Goal: Communication & Community: Answer question/provide support

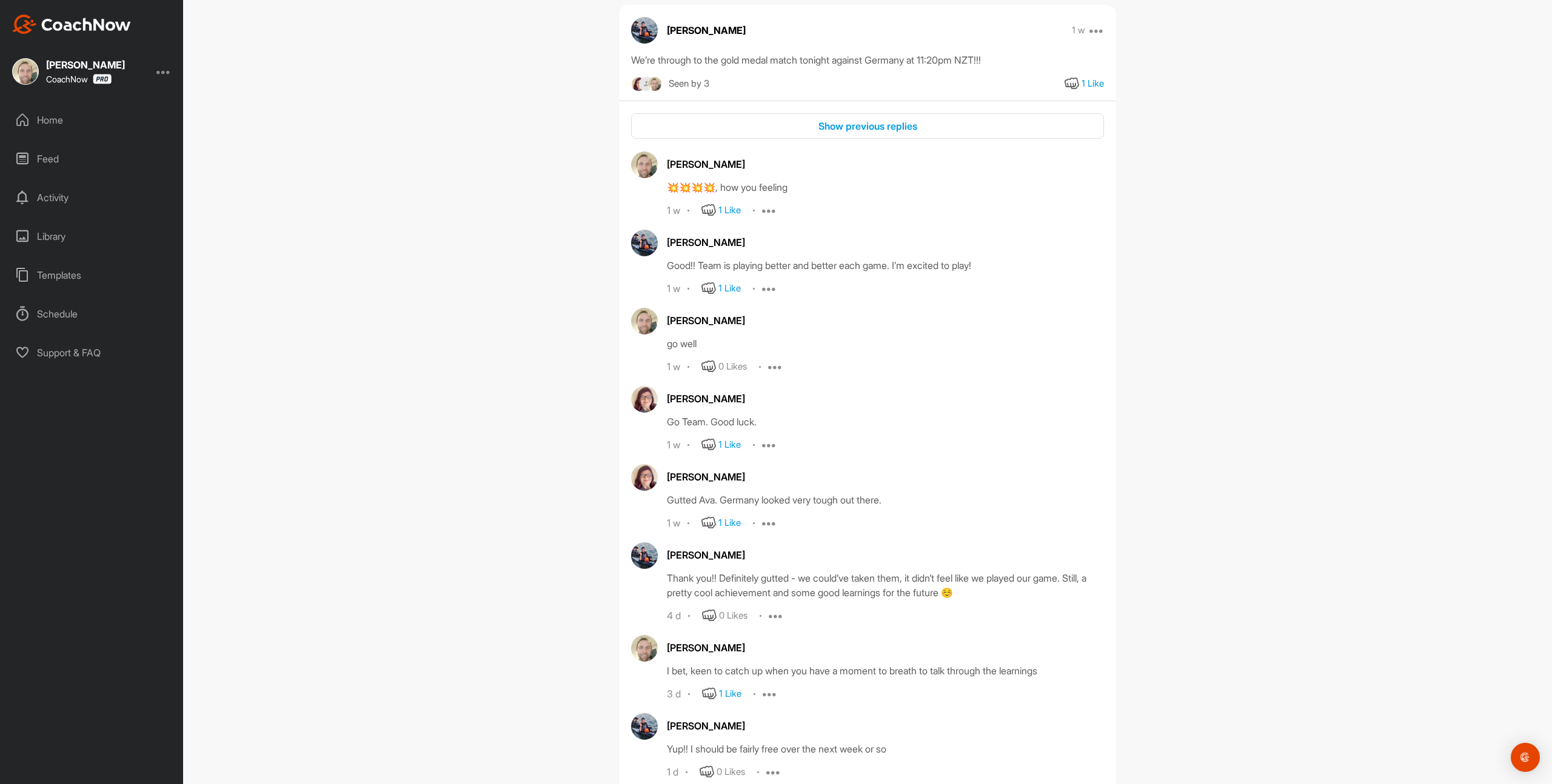
scroll to position [166, 0]
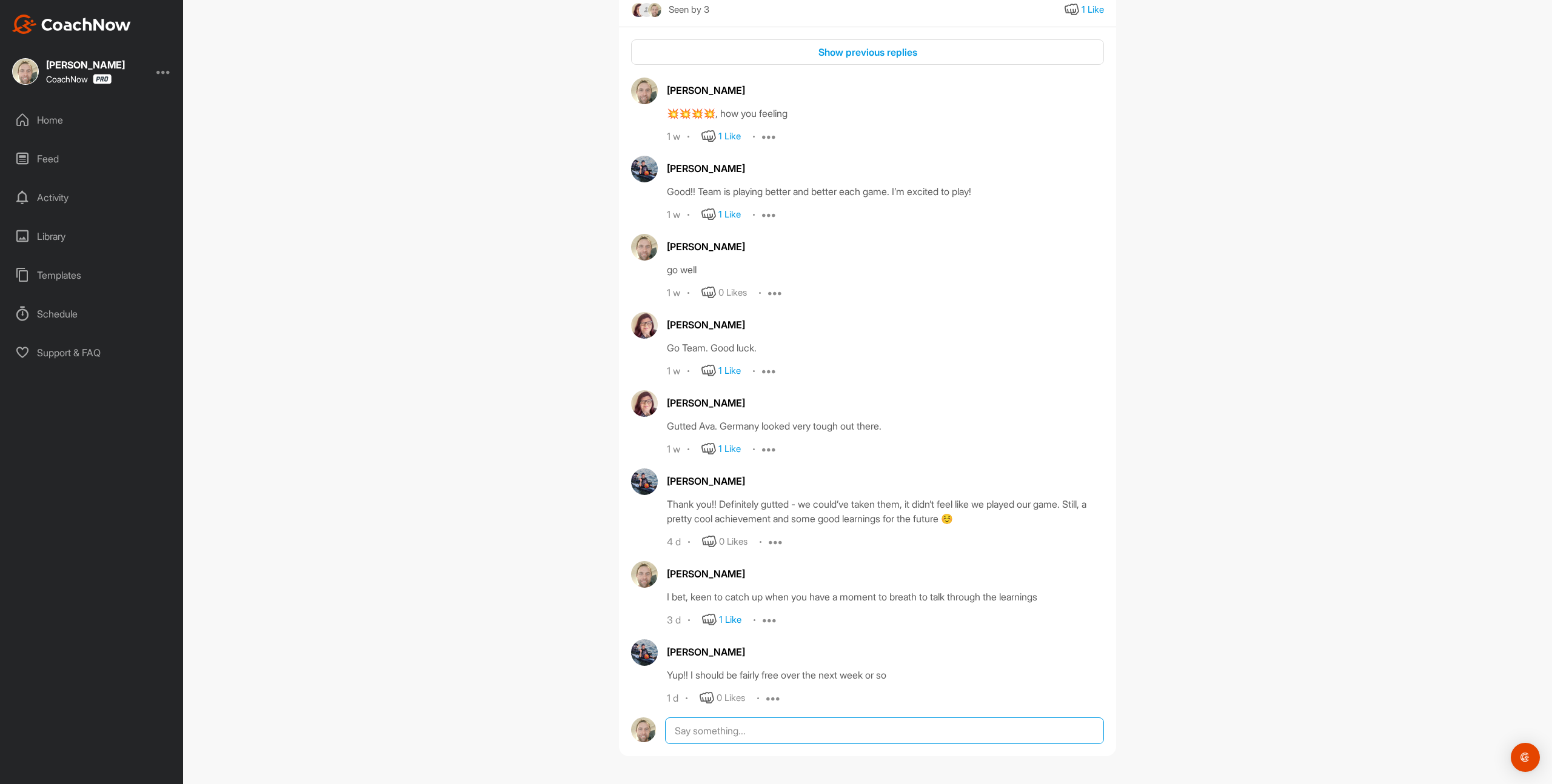
click at [757, 728] on textarea at bounding box center [884, 731] width 439 height 26
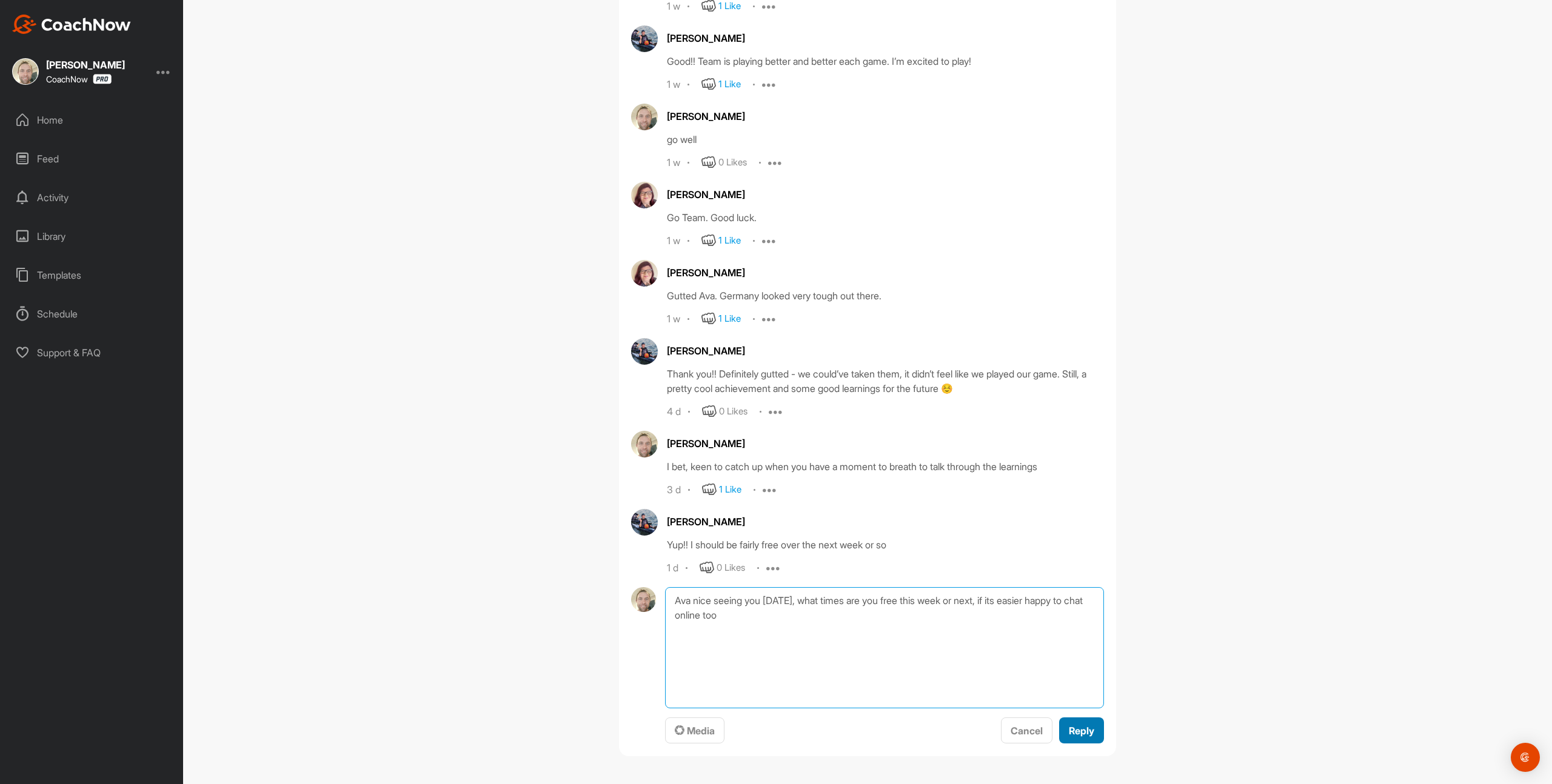
type textarea "Ava nice seeing you [DATE], what times are you free this week or next, if its e…"
click at [1080, 720] on button "Reply" at bounding box center [1082, 731] width 45 height 26
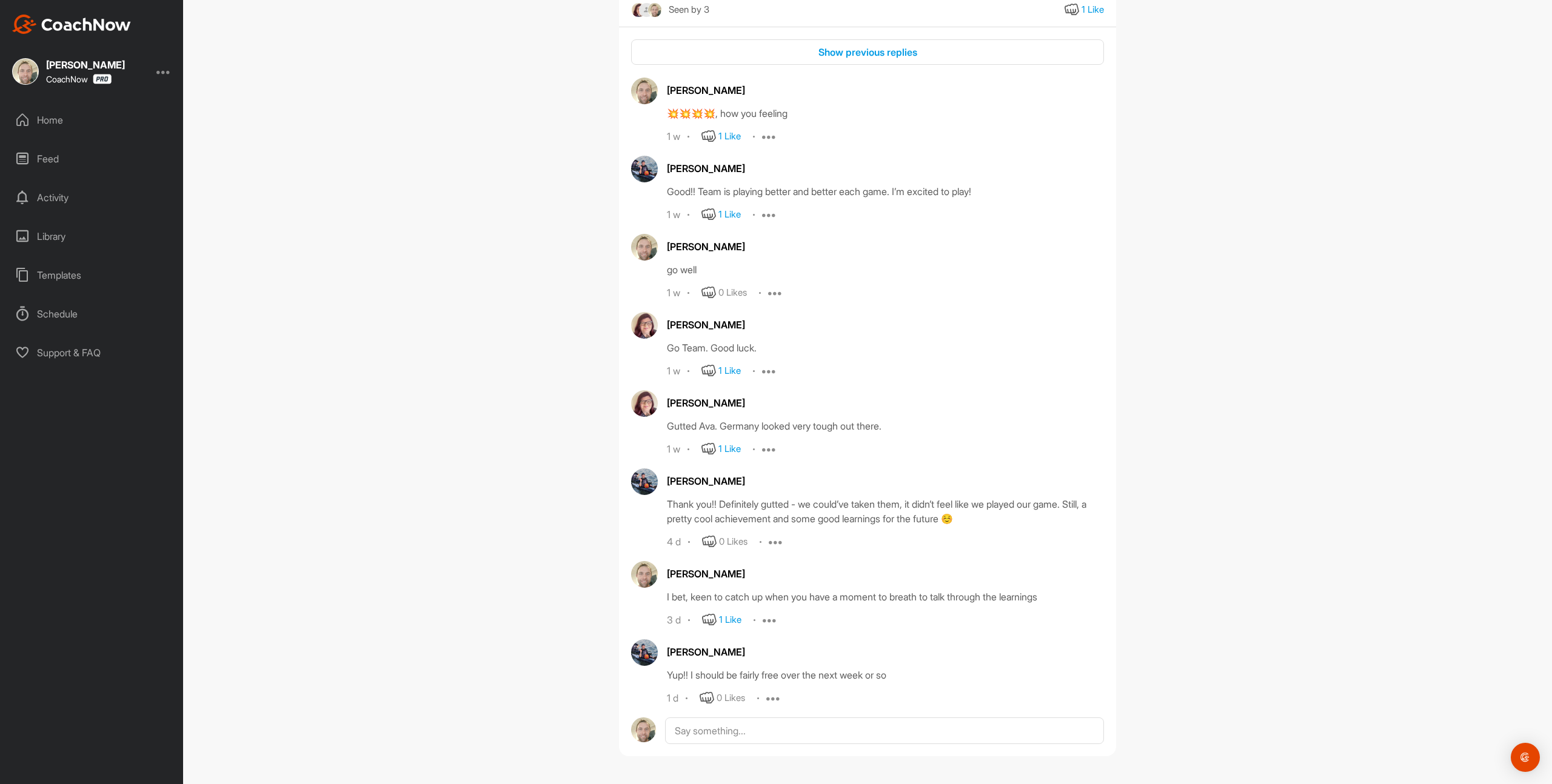
scroll to position [258, 0]
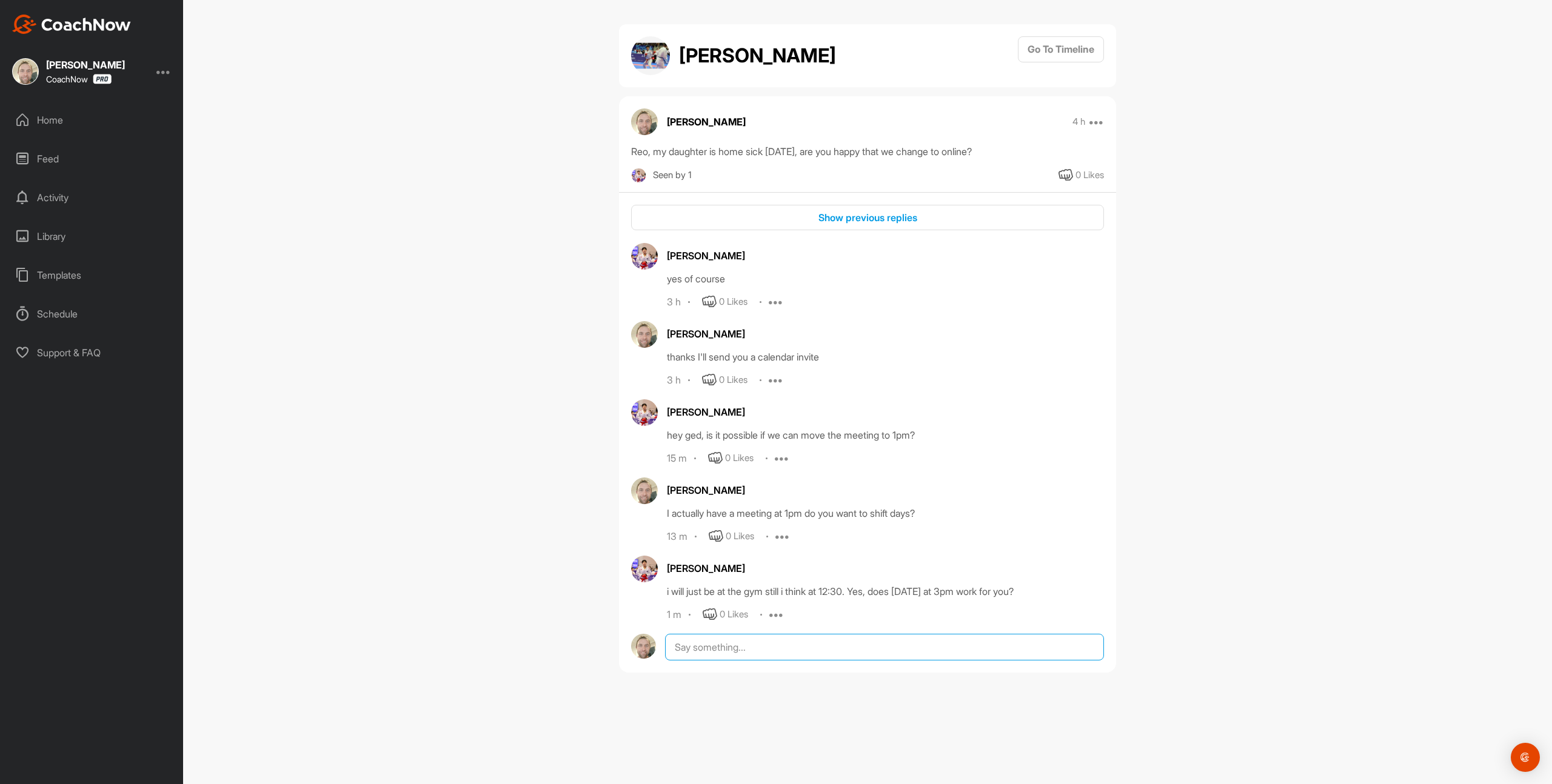
click at [824, 652] on textarea at bounding box center [884, 647] width 439 height 26
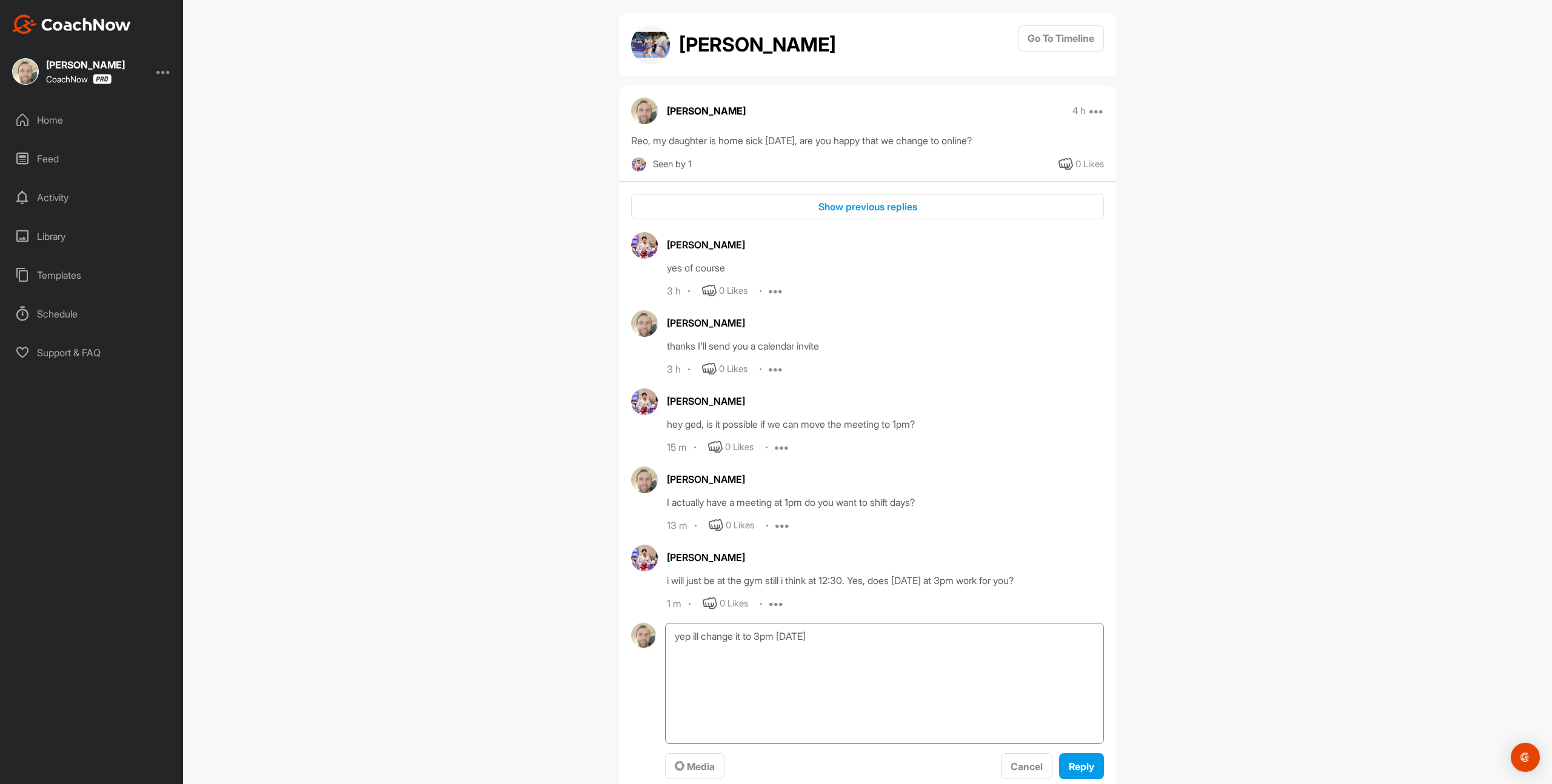
scroll to position [23, 0]
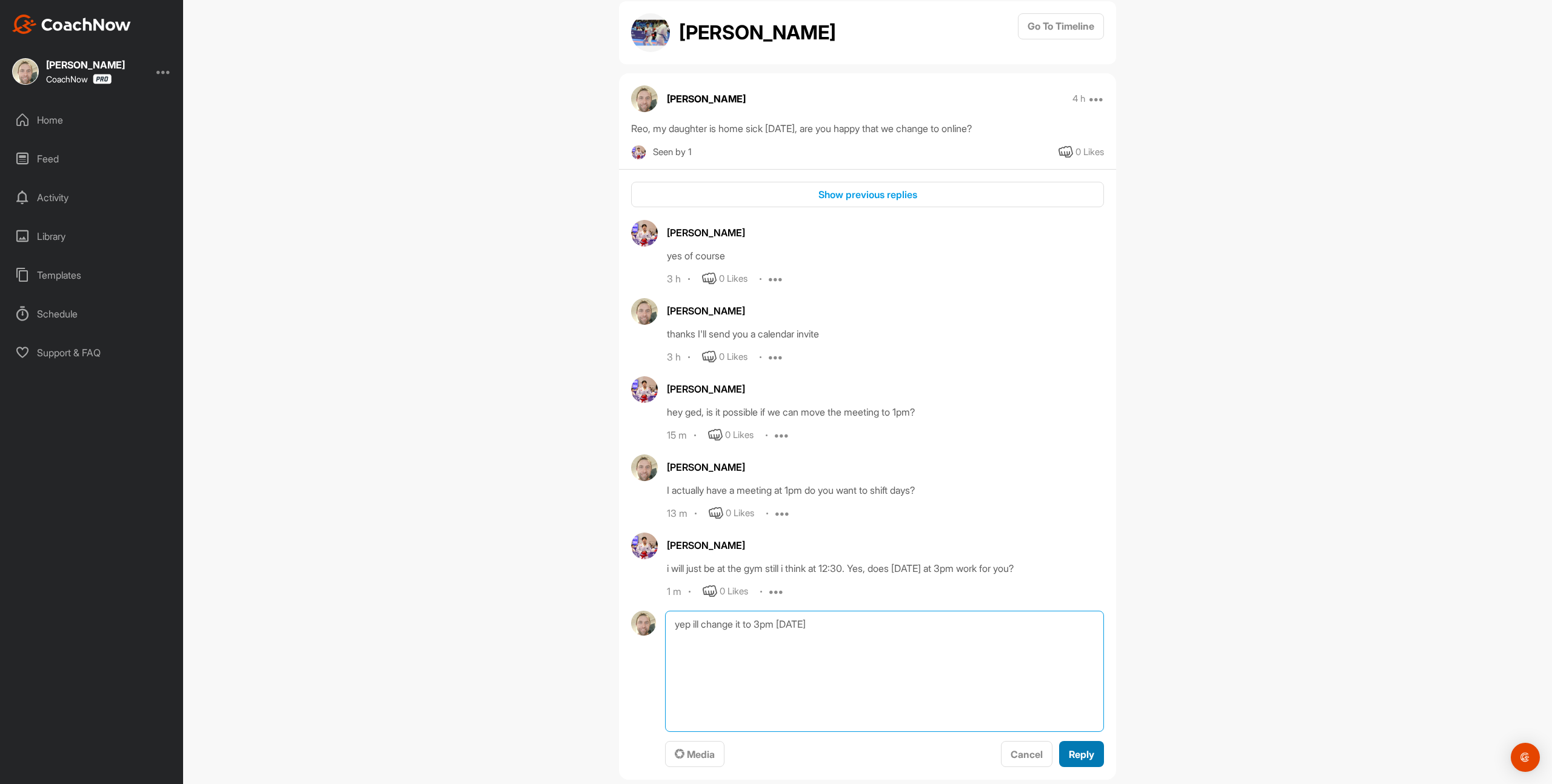
type textarea "yep ill change it to 3pm [DATE]"
click at [1083, 753] on span "Reply" at bounding box center [1082, 755] width 26 height 12
